Goal: Transaction & Acquisition: Purchase product/service

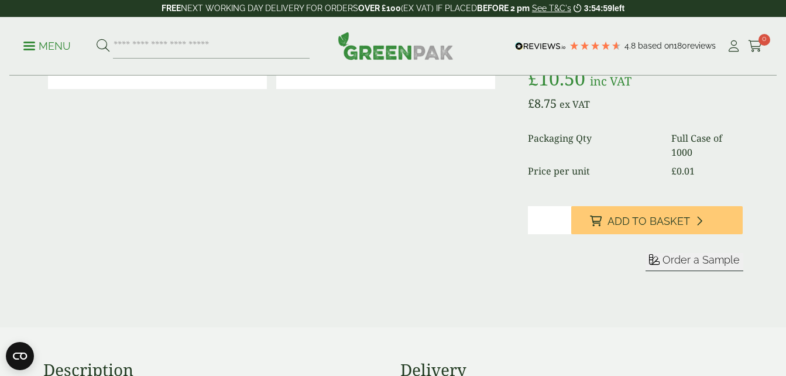
scroll to position [410, 0]
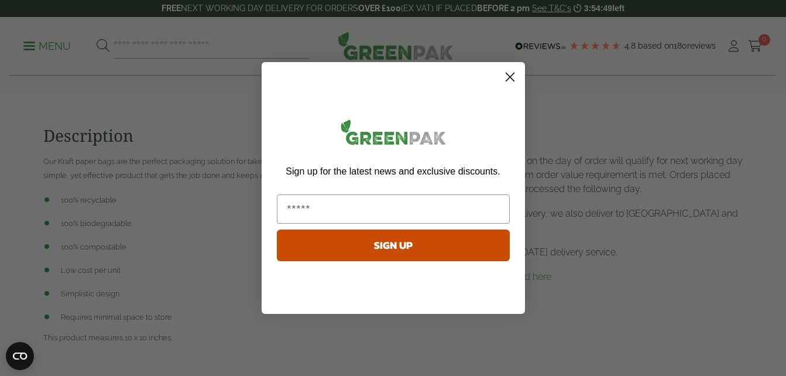
click at [517, 74] on circle "Close dialog" at bounding box center [509, 76] width 19 height 19
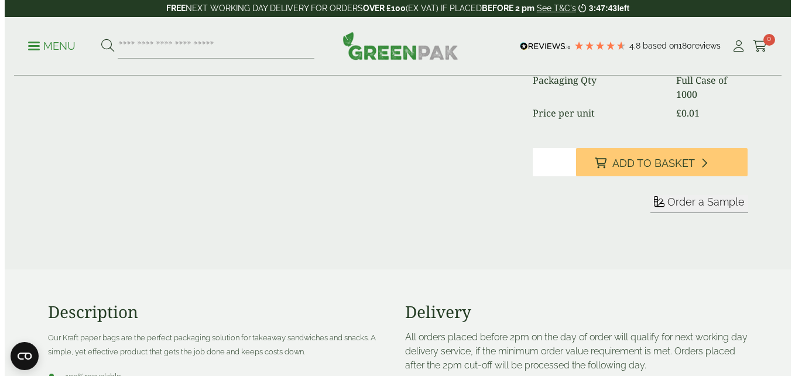
scroll to position [234, 0]
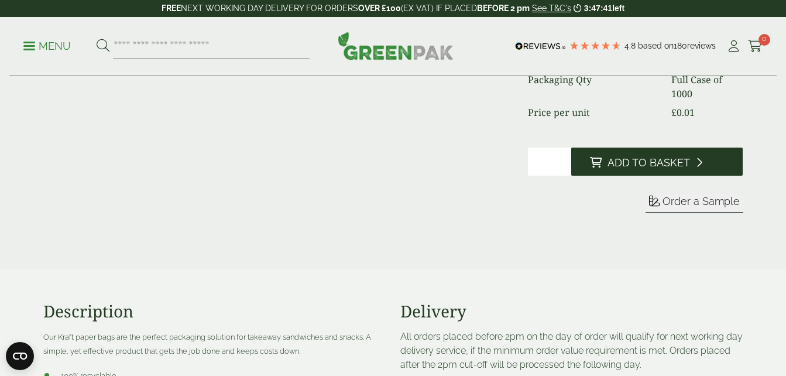
click at [652, 159] on span "Add to Basket" at bounding box center [649, 162] width 83 height 13
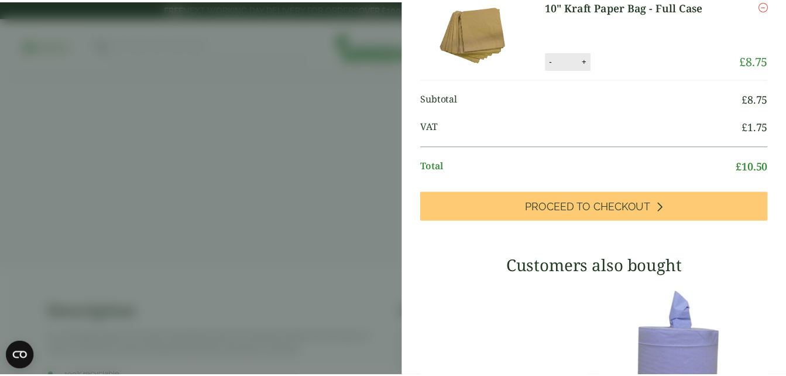
scroll to position [0, 0]
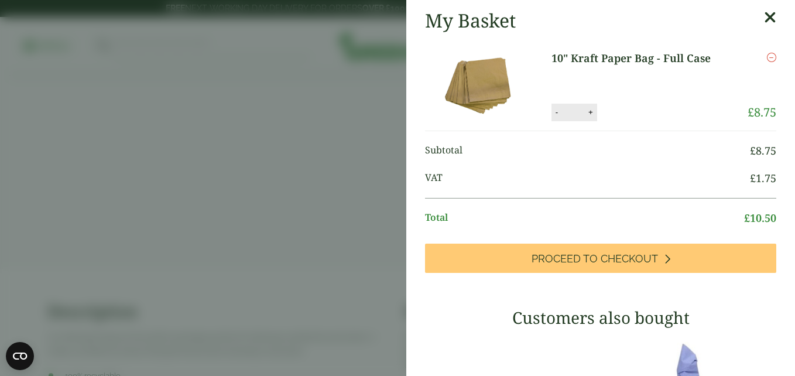
click at [764, 15] on icon at bounding box center [770, 17] width 12 height 16
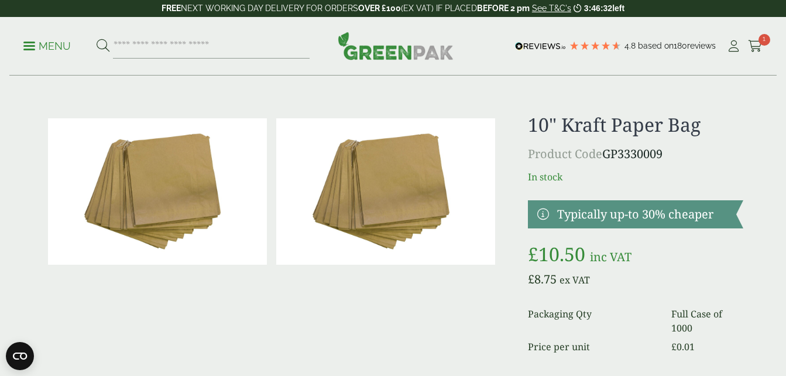
click at [126, 140] on img at bounding box center [157, 191] width 219 height 146
click at [25, 43] on p "Menu" at bounding box center [46, 46] width 47 height 14
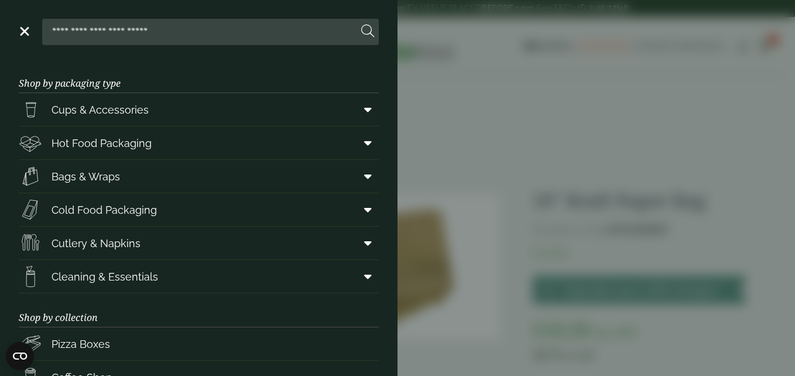
click at [478, 97] on aside "Close Shop by packaging type Cups & Accessories Hot Drink Paper Cups Smoothie C…" at bounding box center [397, 188] width 795 height 376
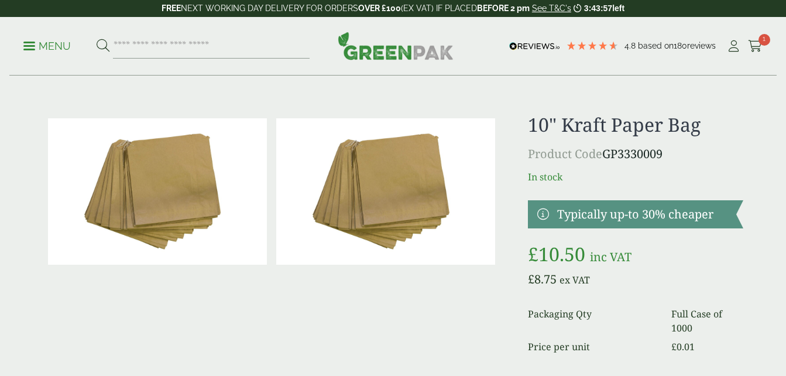
drag, startPoint x: 0, startPoint y: 0, endPoint x: 29, endPoint y: 40, distance: 49.1
click at [29, 40] on p "Menu" at bounding box center [46, 46] width 47 height 14
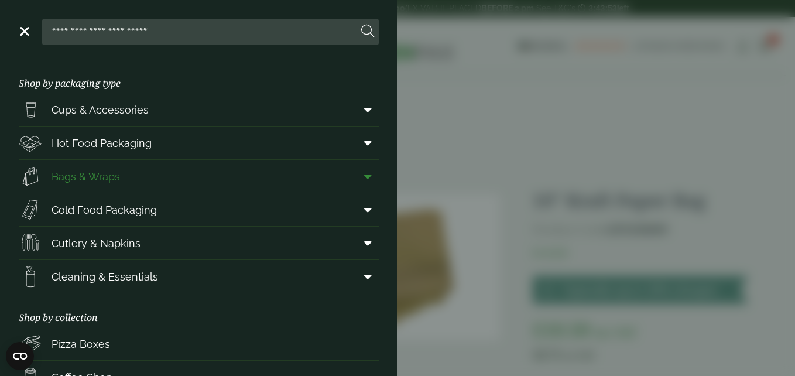
click at [108, 173] on span "Bags & Wraps" at bounding box center [86, 177] width 68 height 16
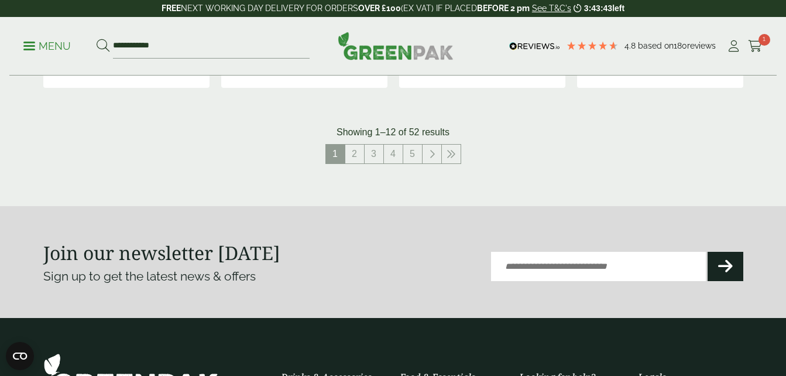
scroll to position [1405, 0]
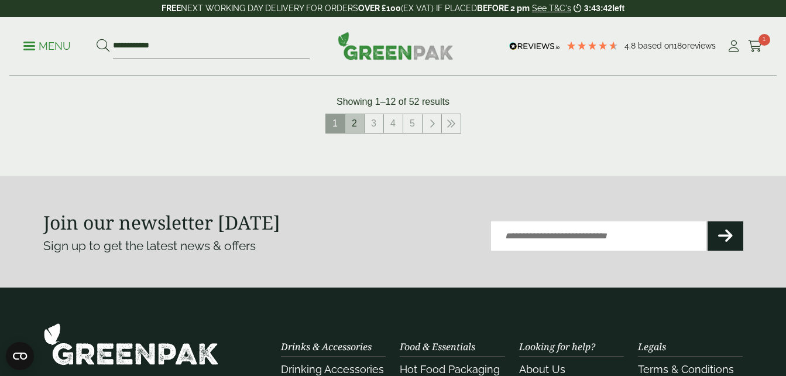
click at [354, 125] on link "2" at bounding box center [354, 123] width 19 height 19
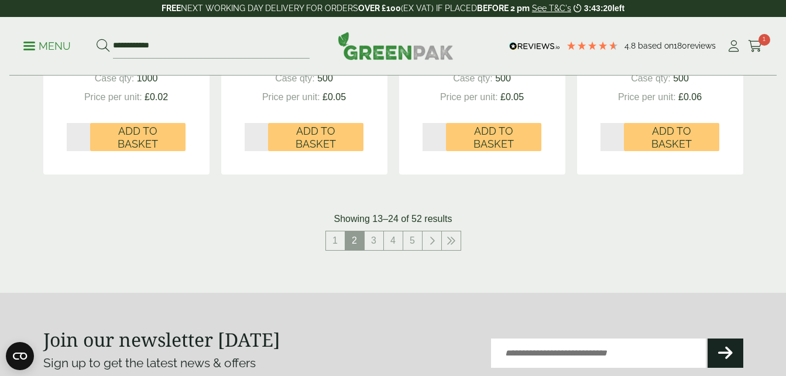
scroll to position [1346, 0]
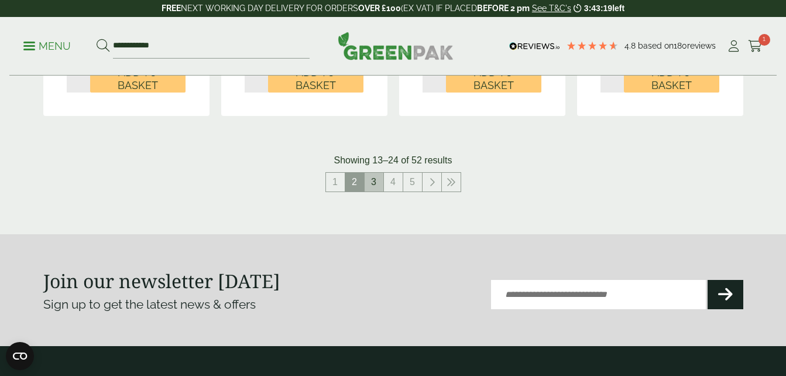
click at [373, 177] on link "3" at bounding box center [374, 182] width 19 height 19
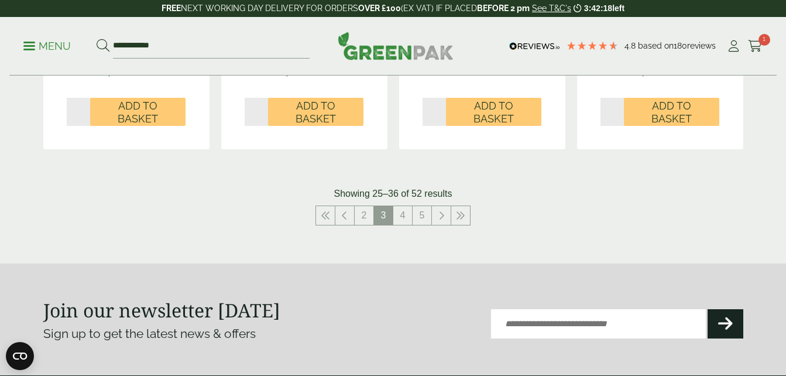
scroll to position [1346, 0]
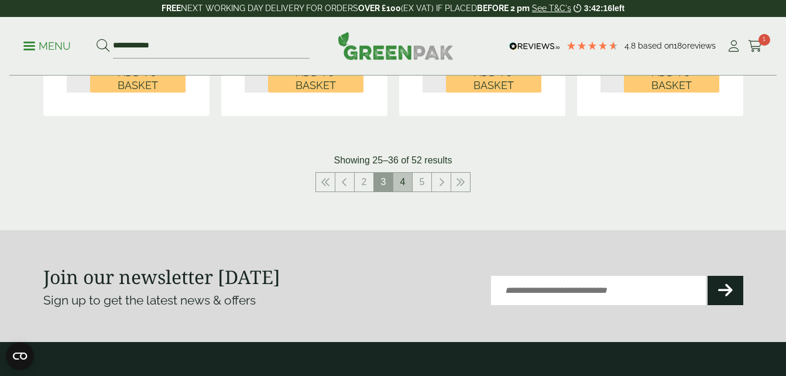
click at [402, 178] on link "4" at bounding box center [402, 182] width 19 height 19
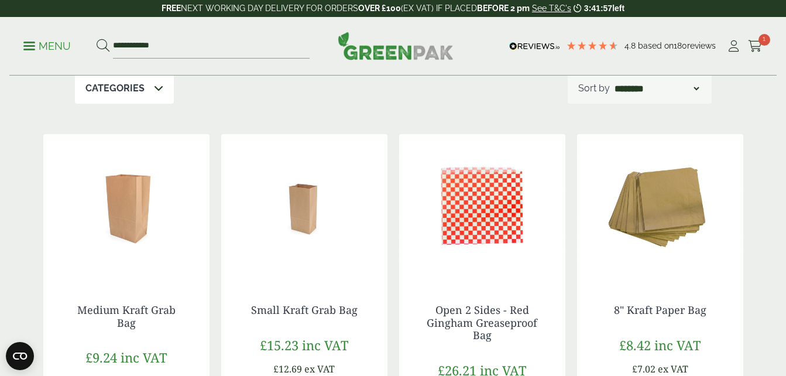
scroll to position [176, 0]
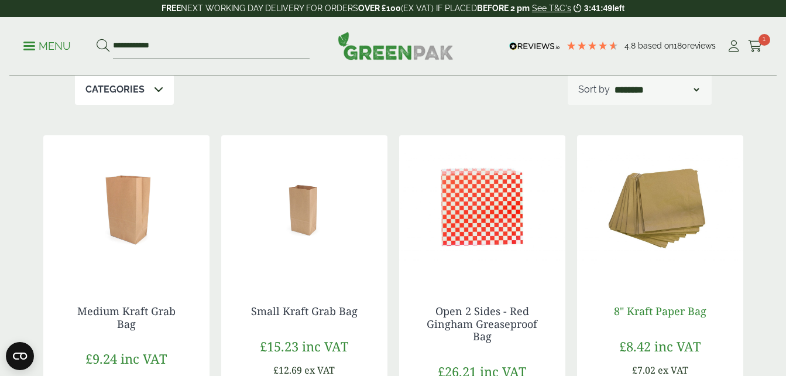
click at [663, 311] on link "8" Kraft Paper Bag" at bounding box center [660, 311] width 92 height 14
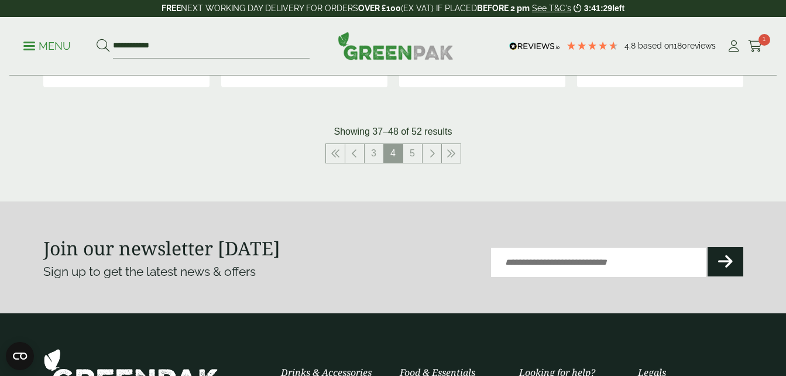
scroll to position [1405, 0]
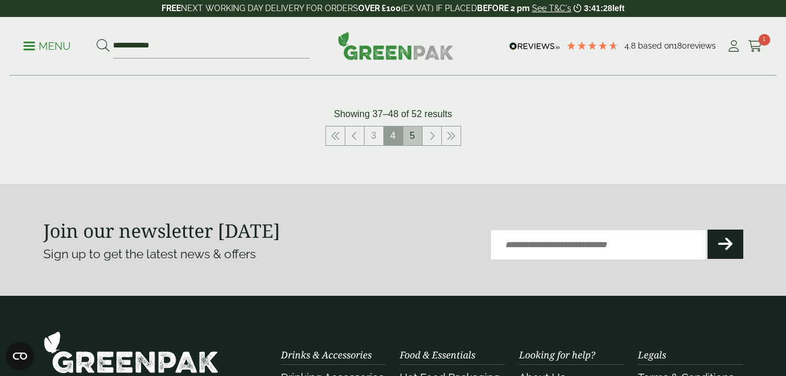
click at [410, 131] on link "5" at bounding box center [412, 135] width 19 height 19
